Goal: Task Accomplishment & Management: Use online tool/utility

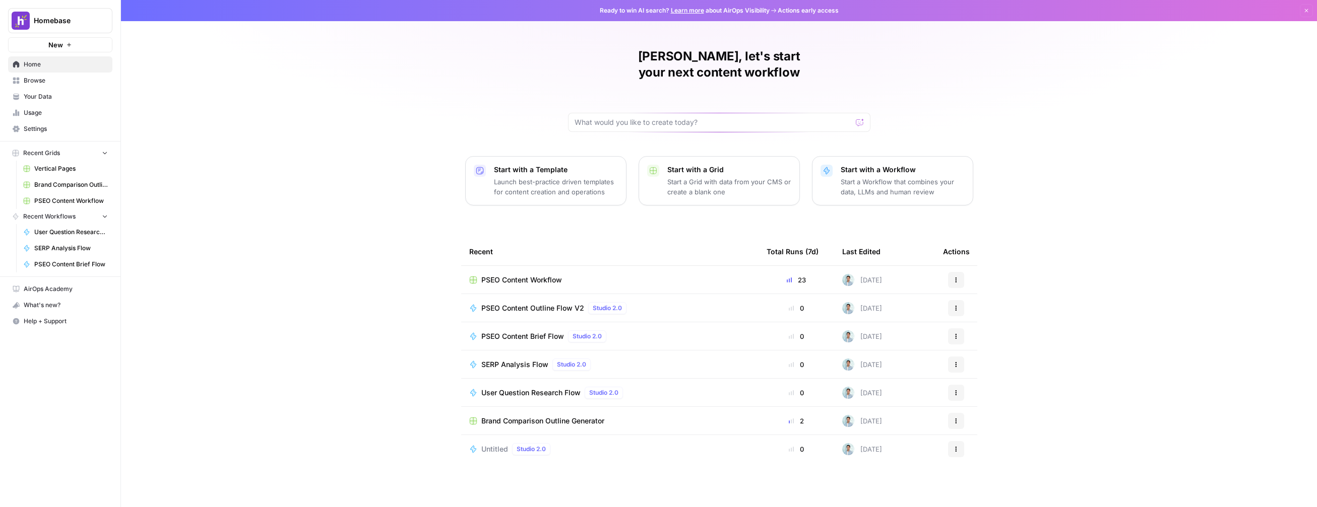
click at [1050, 103] on div "[PERSON_NAME], let's start your next content workflow Start with a Template Lau…" at bounding box center [719, 253] width 1196 height 507
click at [557, 266] on td "PSEO Content Workflow" at bounding box center [609, 280] width 297 height 28
click at [550, 275] on span "PSEO Content Workflow" at bounding box center [521, 280] width 81 height 10
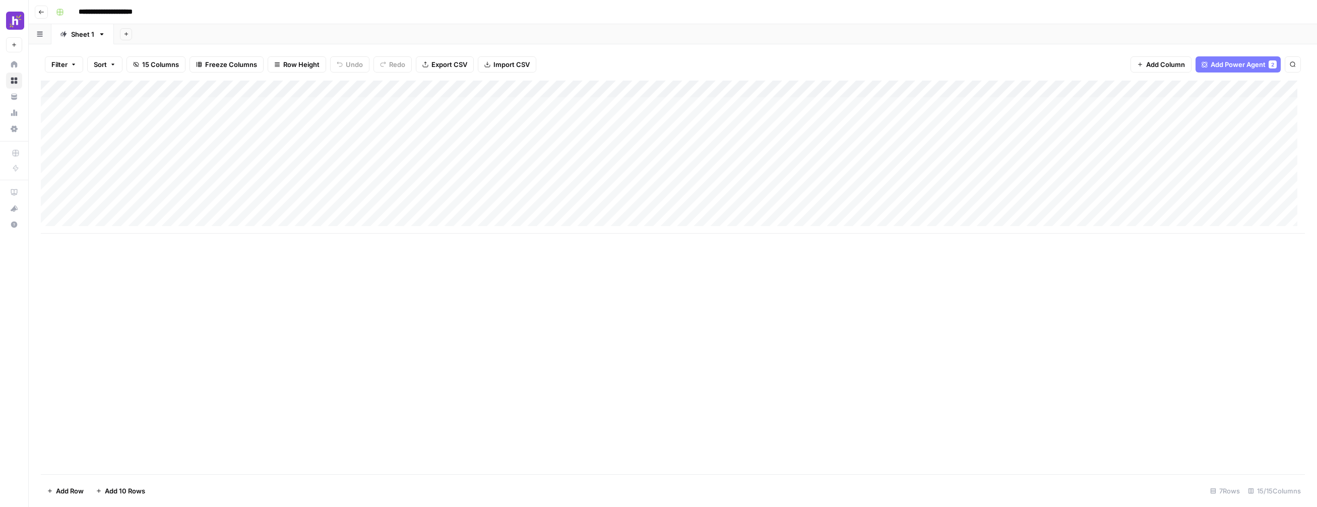
click at [541, 234] on div "Add Column" at bounding box center [673, 278] width 1264 height 394
click at [915, 100] on div "Add Column" at bounding box center [673, 166] width 1264 height 170
click at [1192, 103] on div "Add Column" at bounding box center [673, 166] width 1264 height 170
click at [1228, 107] on div "Add Column" at bounding box center [673, 166] width 1264 height 170
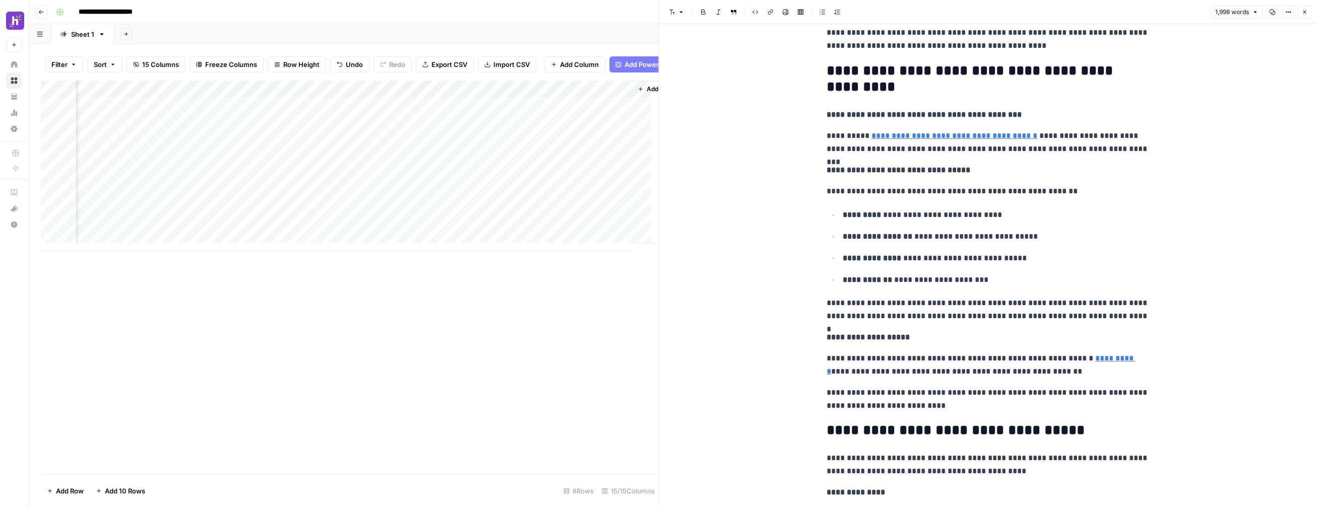
scroll to position [0, 1101]
click at [39, 9] on icon "button" at bounding box center [41, 12] width 6 height 6
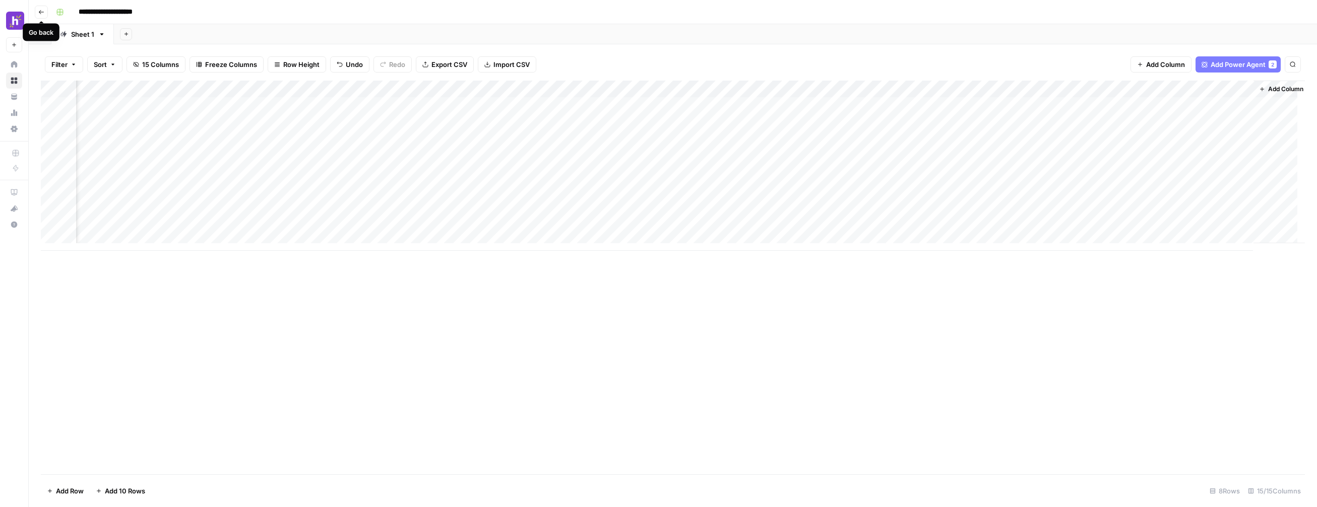
scroll to position [0, 443]
